Goal: Use online tool/utility: Utilize a website feature to perform a specific function

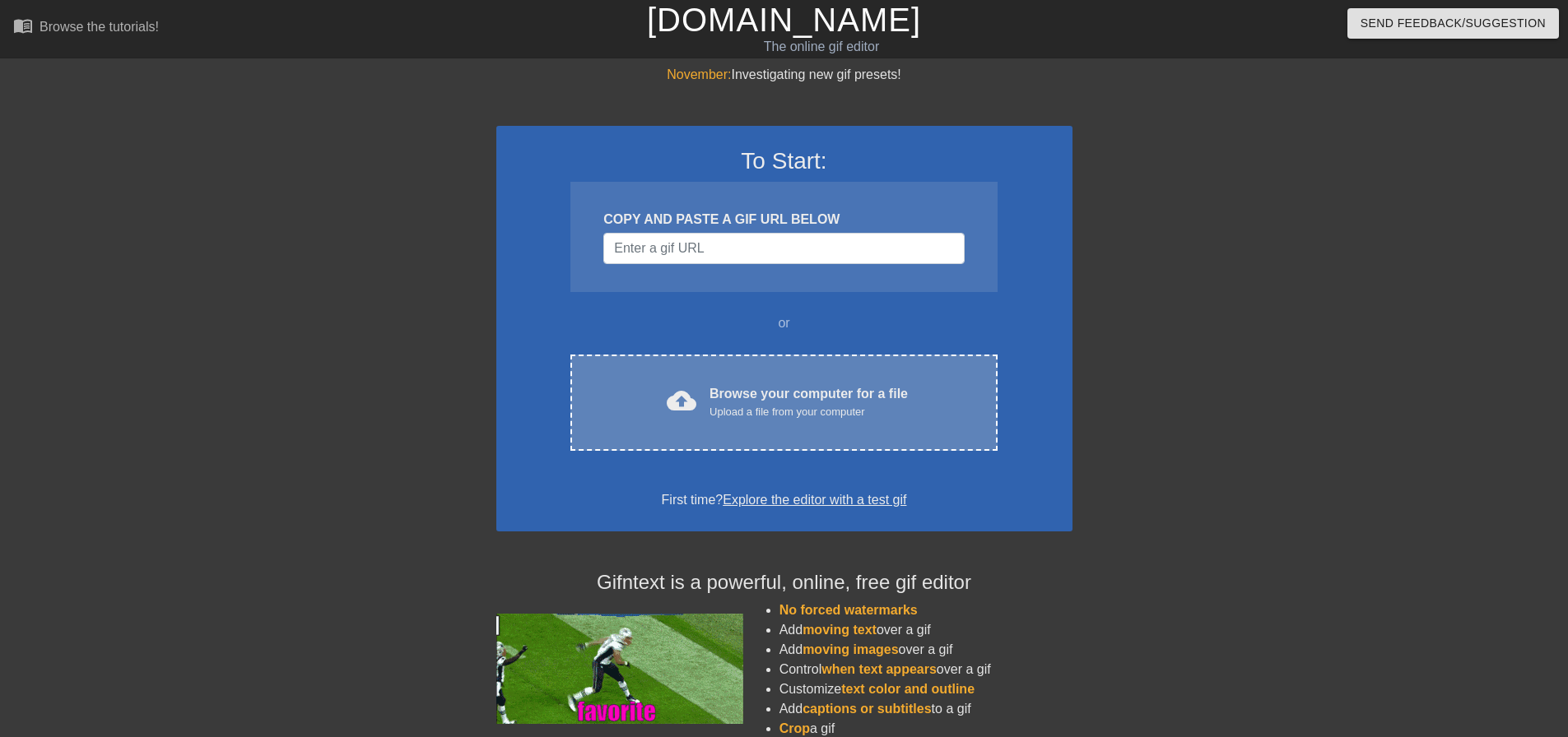
click at [841, 422] on div "cloud_upload Browse your computer for a file Upload a file from your computer C…" at bounding box center [783, 402] width 426 height 96
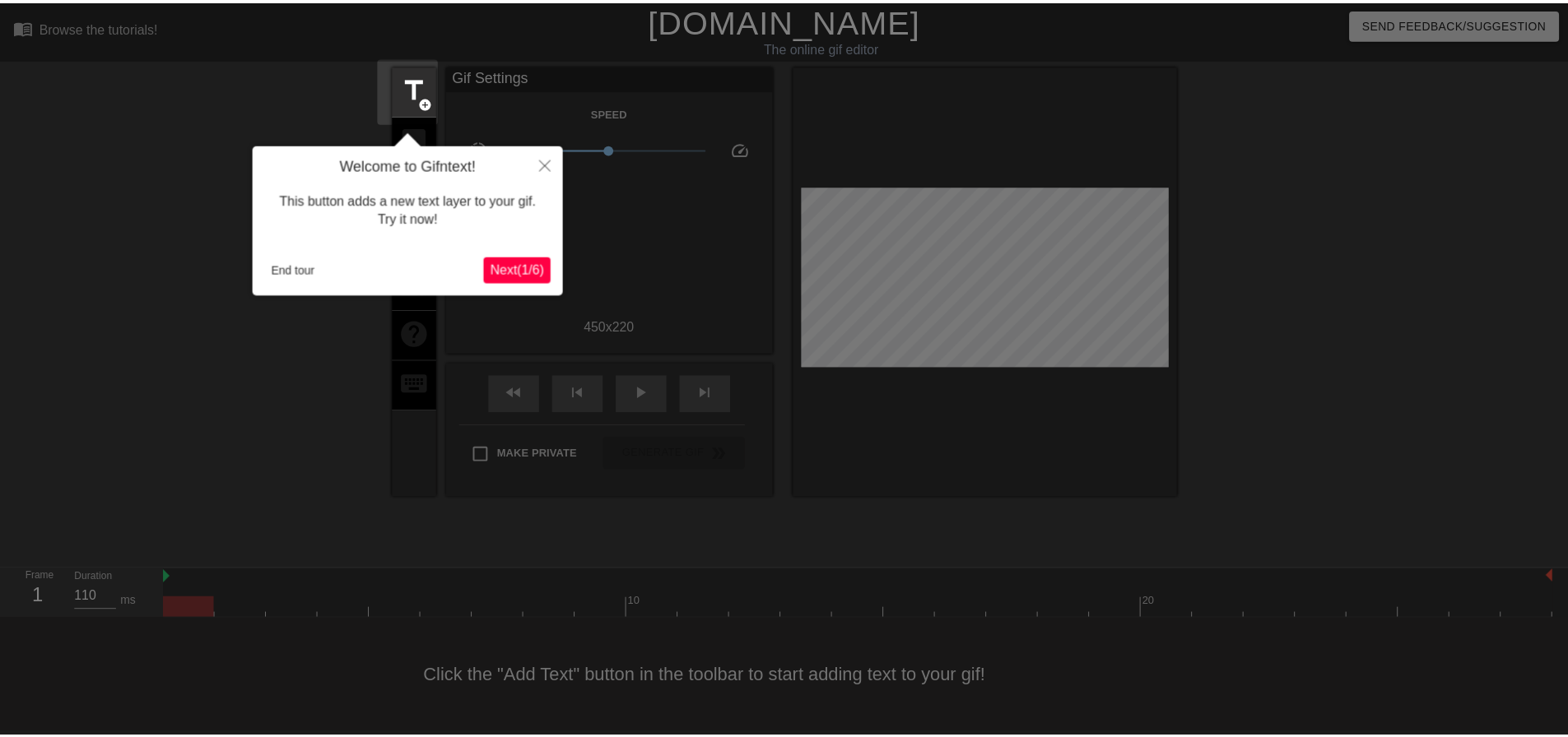
scroll to position [8, 0]
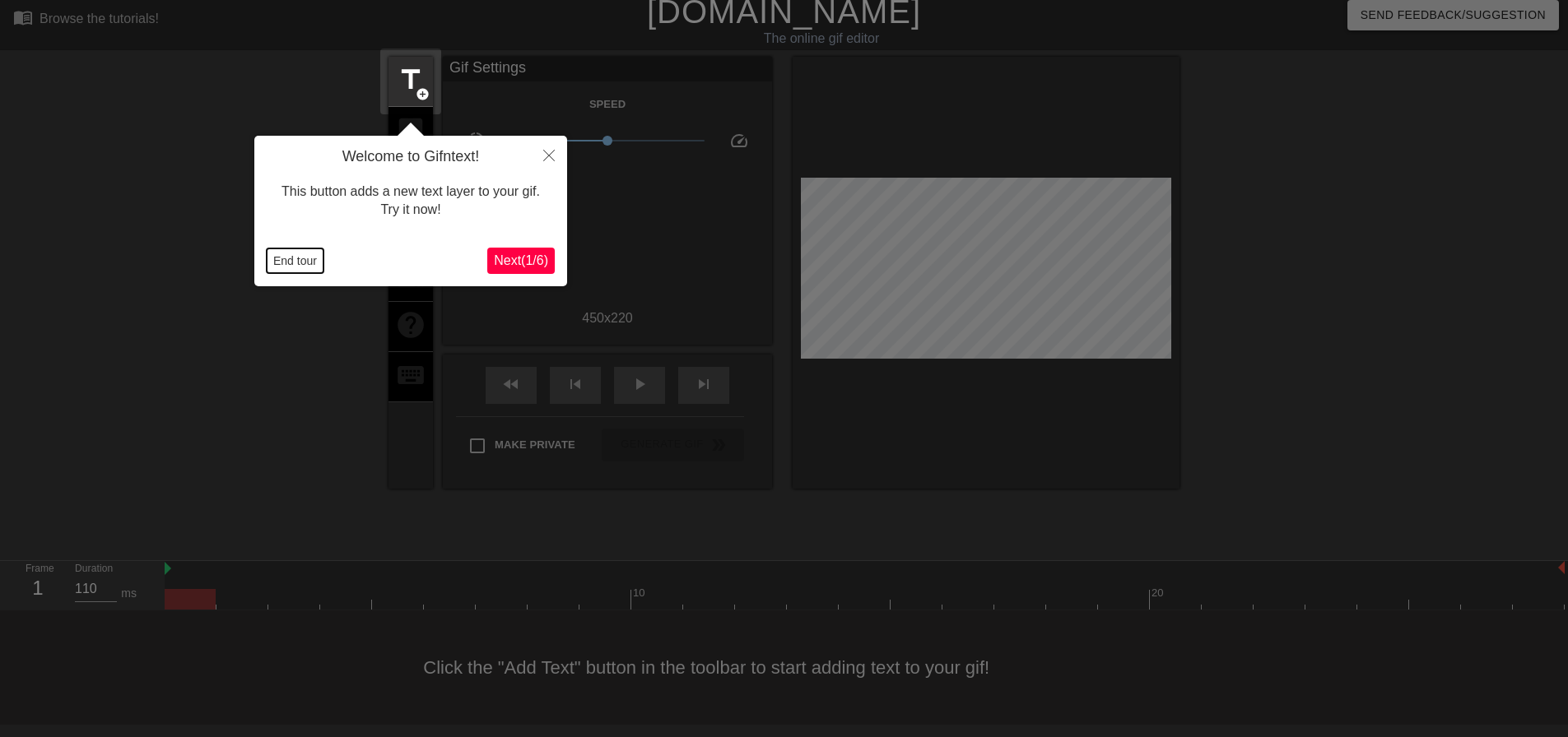
click at [299, 260] on button "End tour" at bounding box center [294, 260] width 56 height 24
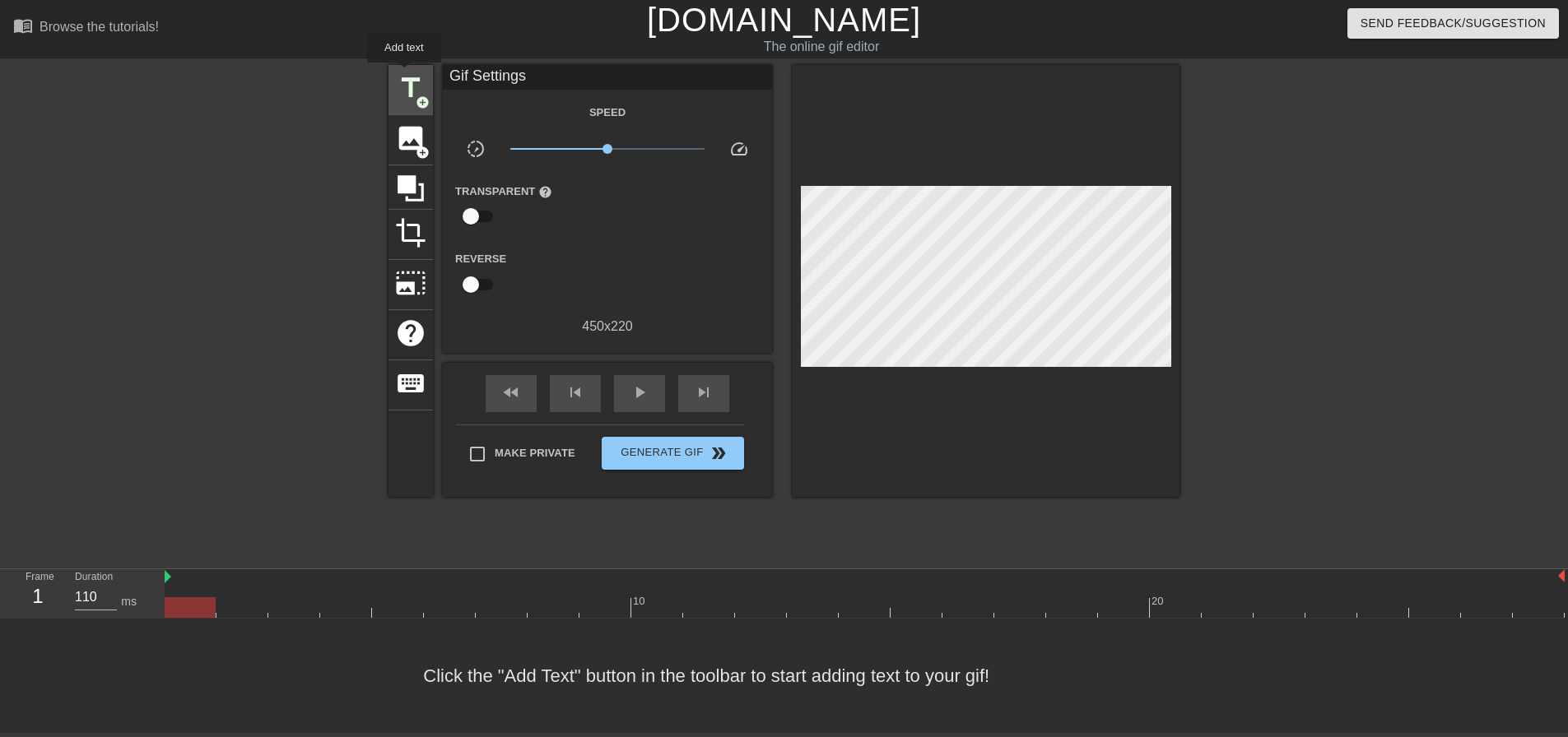
click at [402, 72] on span "title" at bounding box center [410, 87] width 31 height 31
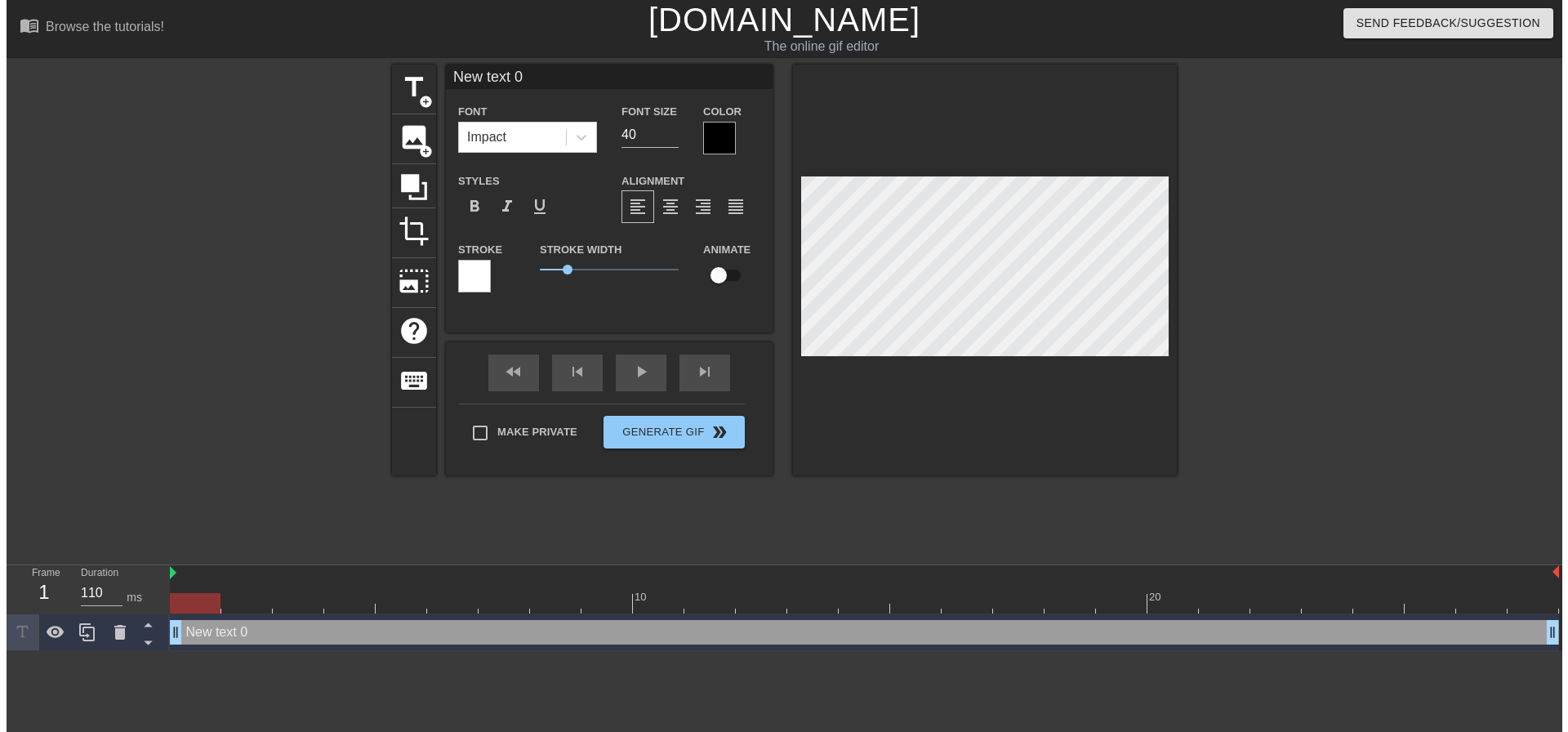
scroll to position [0, 0]
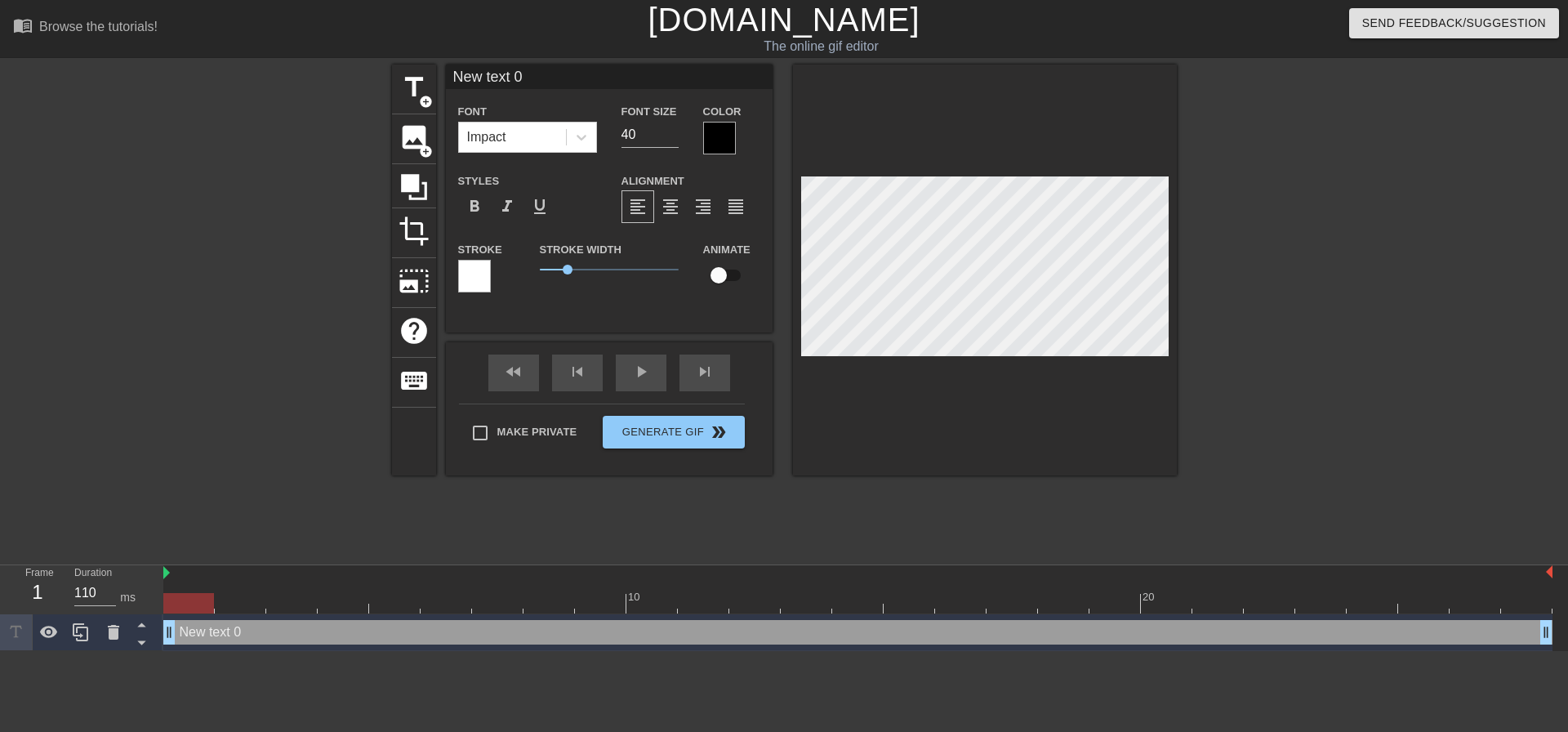
drag, startPoint x: 535, startPoint y: 79, endPoint x: 453, endPoint y: 78, distance: 82.0
click at [453, 78] on input "New text 0" at bounding box center [609, 77] width 327 height 24
type input "BRM"
click at [722, 271] on input "checkbox" at bounding box center [719, 274] width 93 height 31
checkbox input "true"
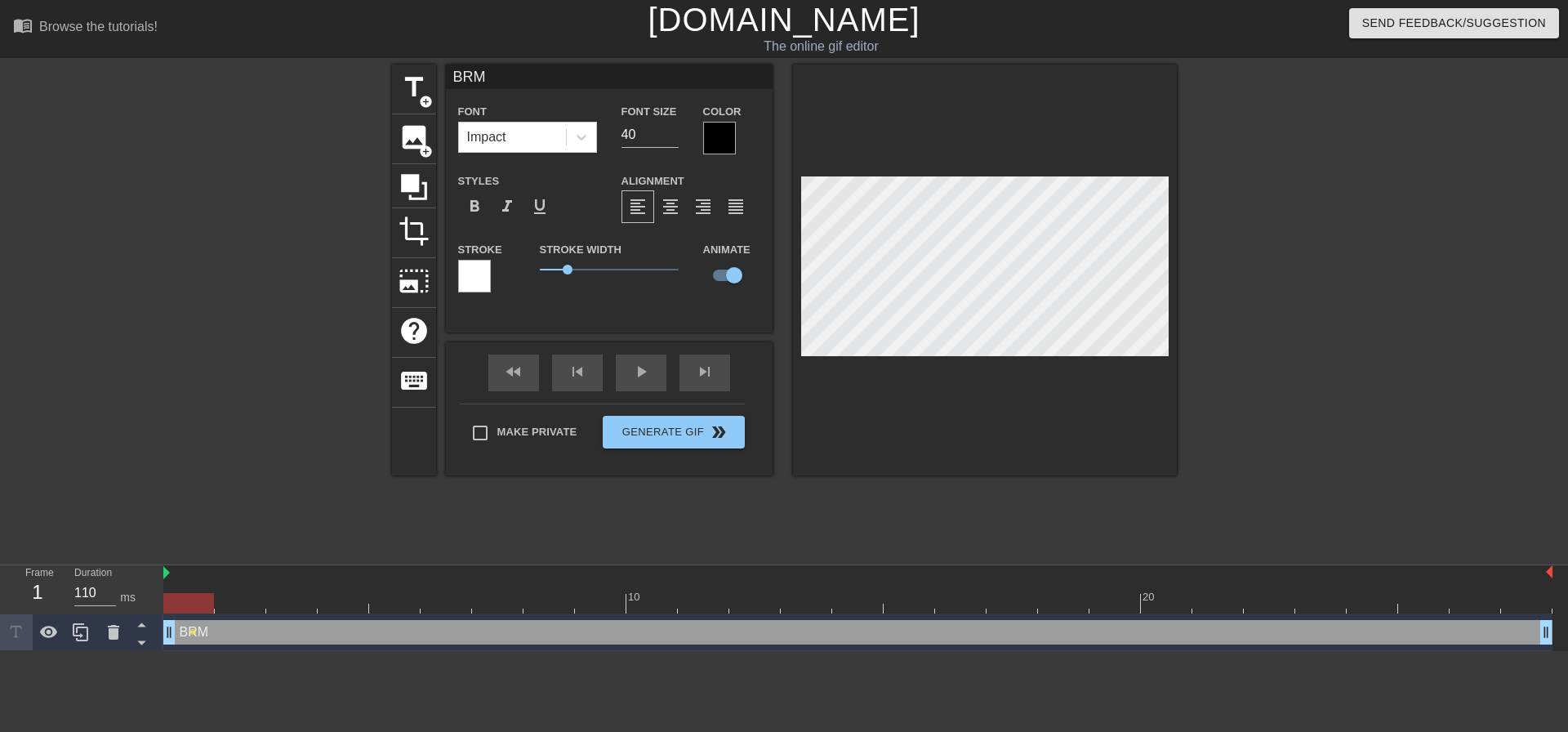
click at [270, 635] on div "BRM drag_handle drag_handle" at bounding box center [858, 632] width 1389 height 24
click at [1038, 169] on div at bounding box center [985, 270] width 384 height 411
click at [1042, 166] on div at bounding box center [985, 270] width 384 height 411
click at [1011, 395] on div at bounding box center [985, 270] width 384 height 411
click at [414, 85] on span "title" at bounding box center [413, 87] width 31 height 31
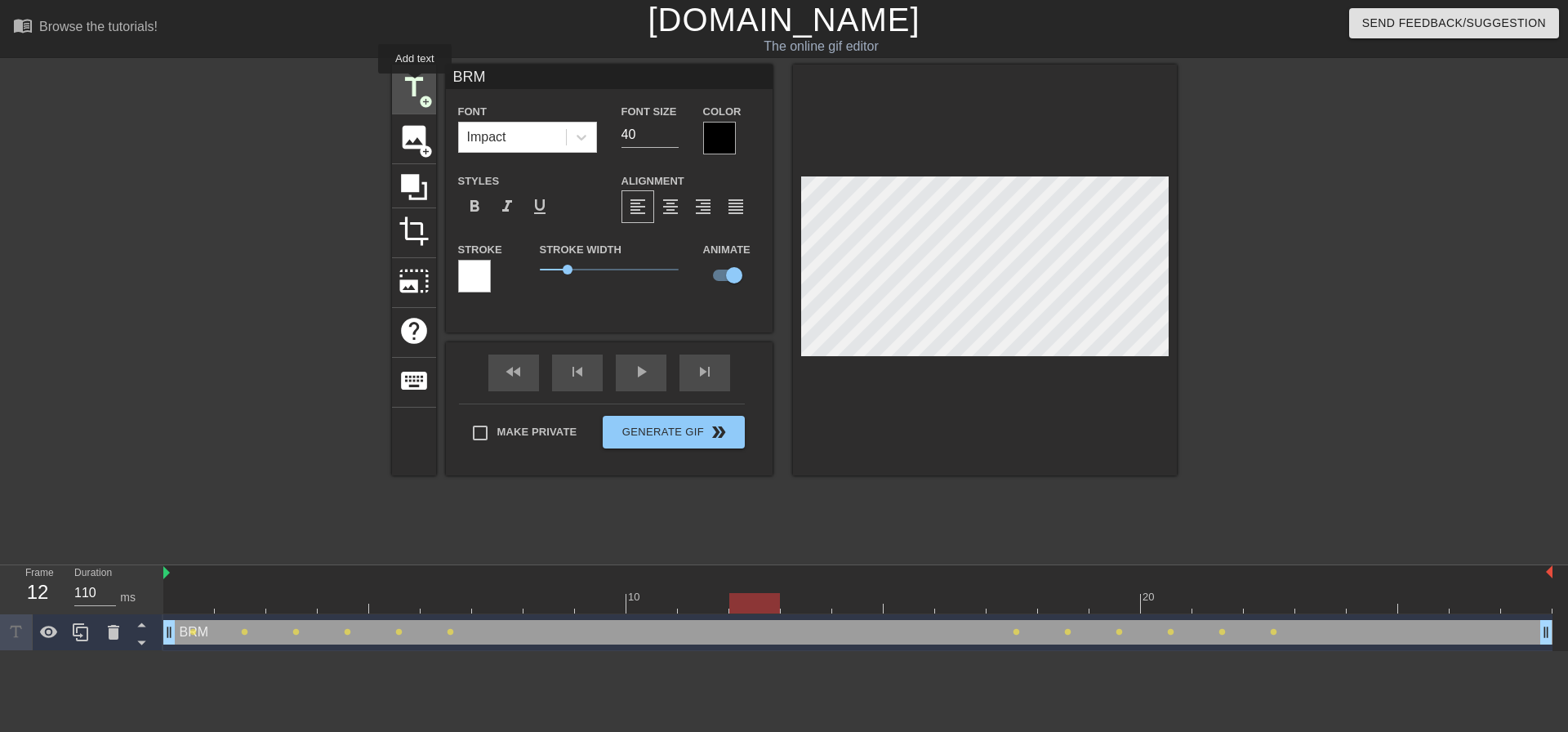
type input "New text 1"
checkbox input "false"
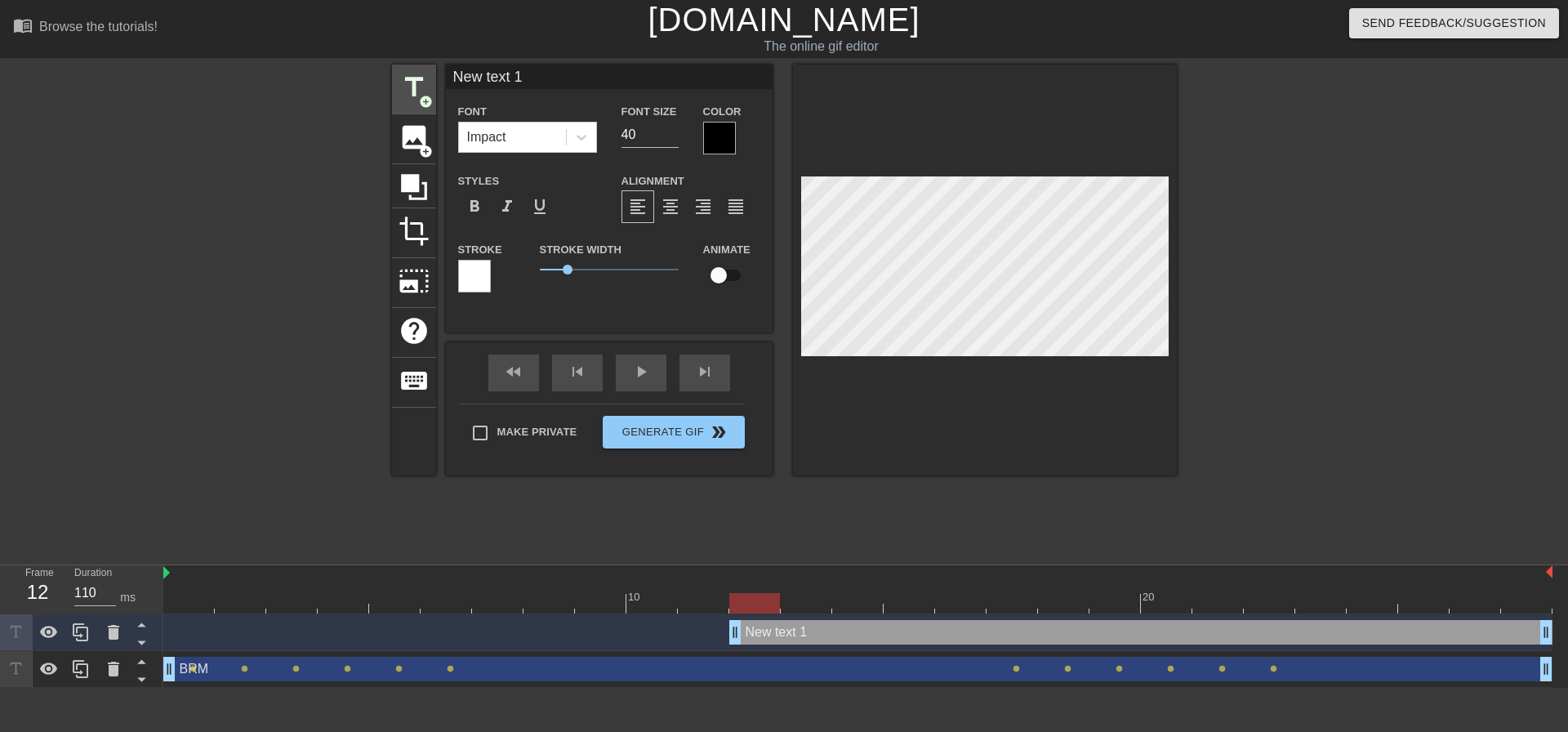
drag, startPoint x: 537, startPoint y: 80, endPoint x: 420, endPoint y: 83, distance: 117.0
click at [420, 83] on div "title add_circle image add_circle crop photo_size_select_large help keyboard Ne…" at bounding box center [784, 270] width 785 height 411
type input "SCM"
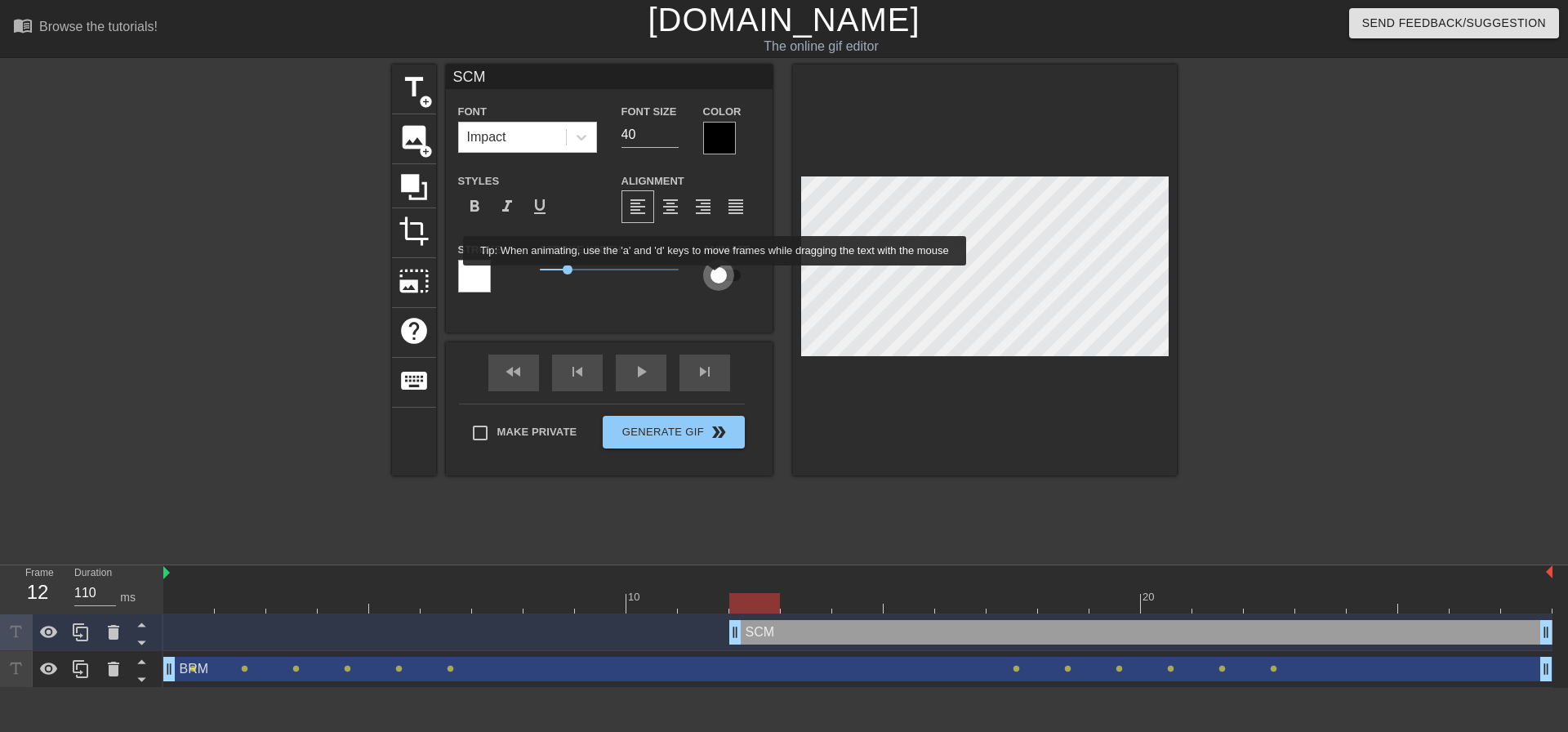
click at [715, 277] on input "checkbox" at bounding box center [719, 274] width 93 height 31
checkbox input "true"
click at [918, 636] on div "SCM drag_handle drag_handle" at bounding box center [1141, 632] width 823 height 24
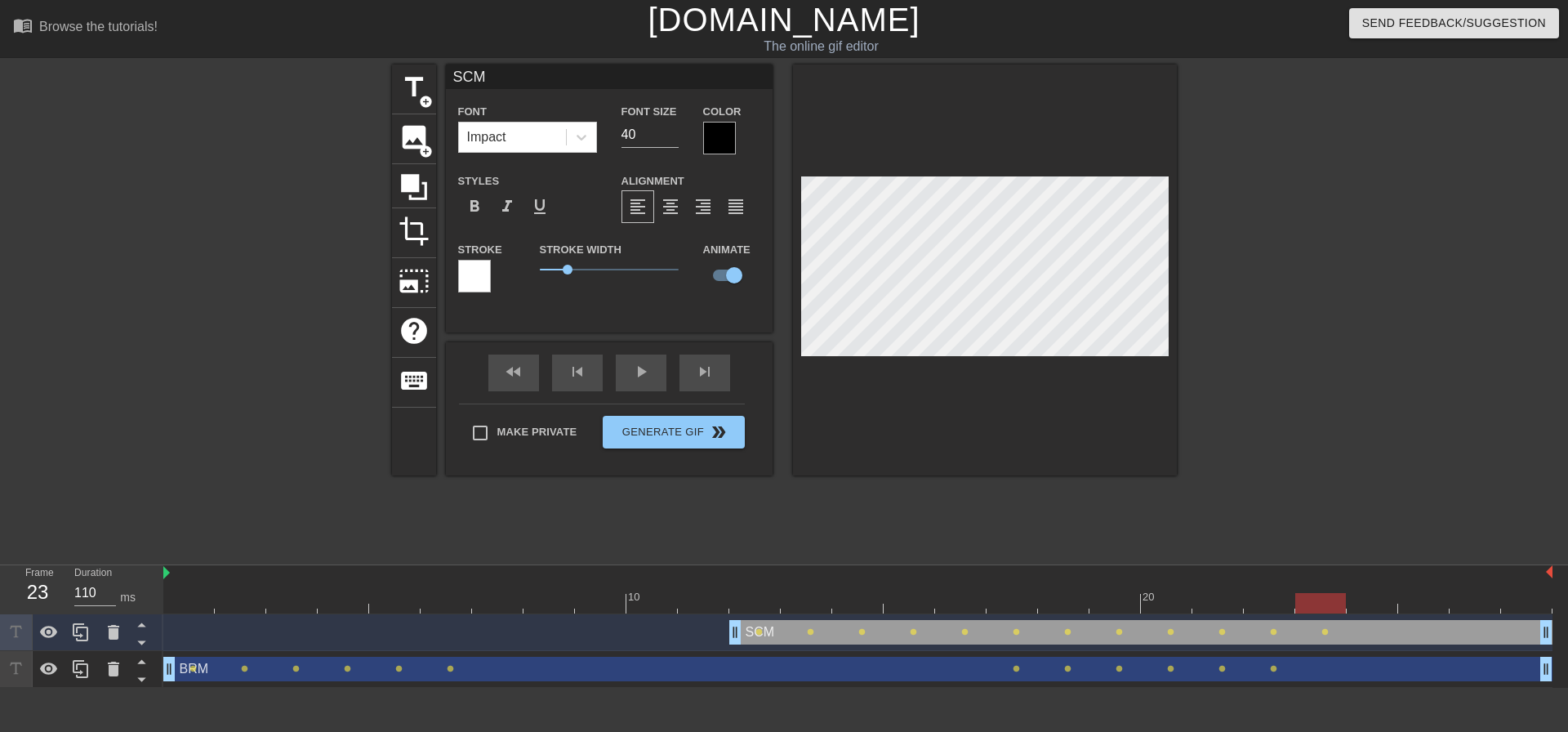
click at [1009, 393] on div at bounding box center [985, 270] width 384 height 411
click at [639, 370] on div "fast_rewind skip_previous play_arrow skip_next" at bounding box center [609, 373] width 266 height 62
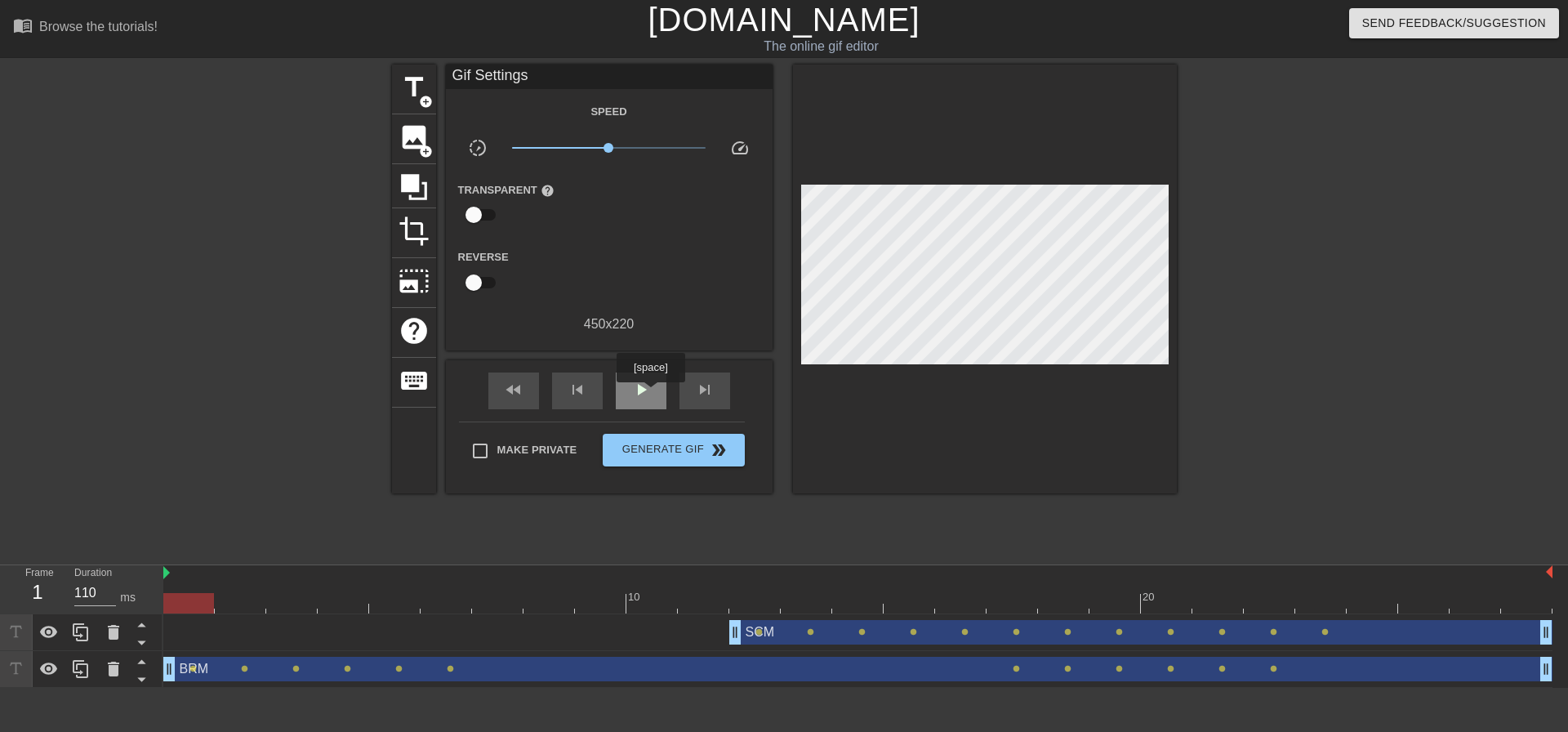
click at [650, 394] on span "play_arrow" at bounding box center [640, 389] width 20 height 20
click at [679, 447] on span "Generate Gif double_arrow" at bounding box center [673, 450] width 128 height 20
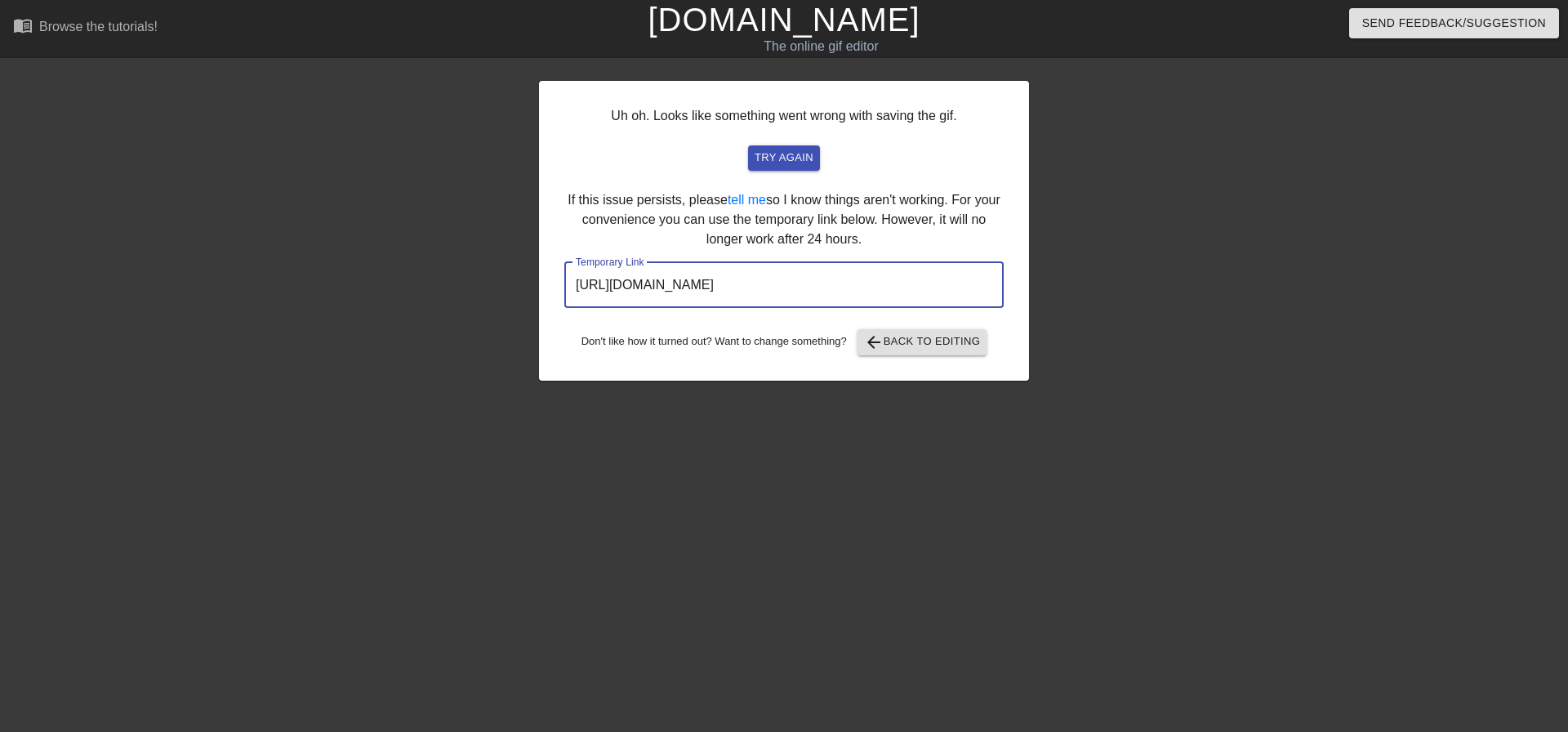
drag, startPoint x: 922, startPoint y: 289, endPoint x: 571, endPoint y: 292, distance: 351.0
click at [571, 292] on input "[URL][DOMAIN_NAME]" at bounding box center [784, 285] width 440 height 46
